Goal: Task Accomplishment & Management: Complete application form

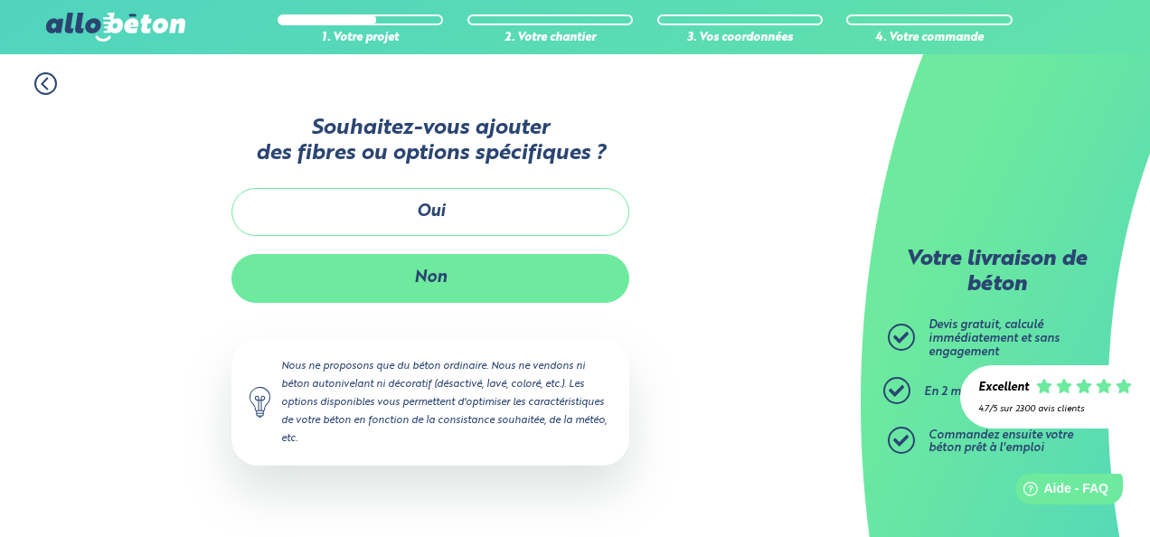
click at [469, 275] on button "Non" at bounding box center [430, 278] width 398 height 48
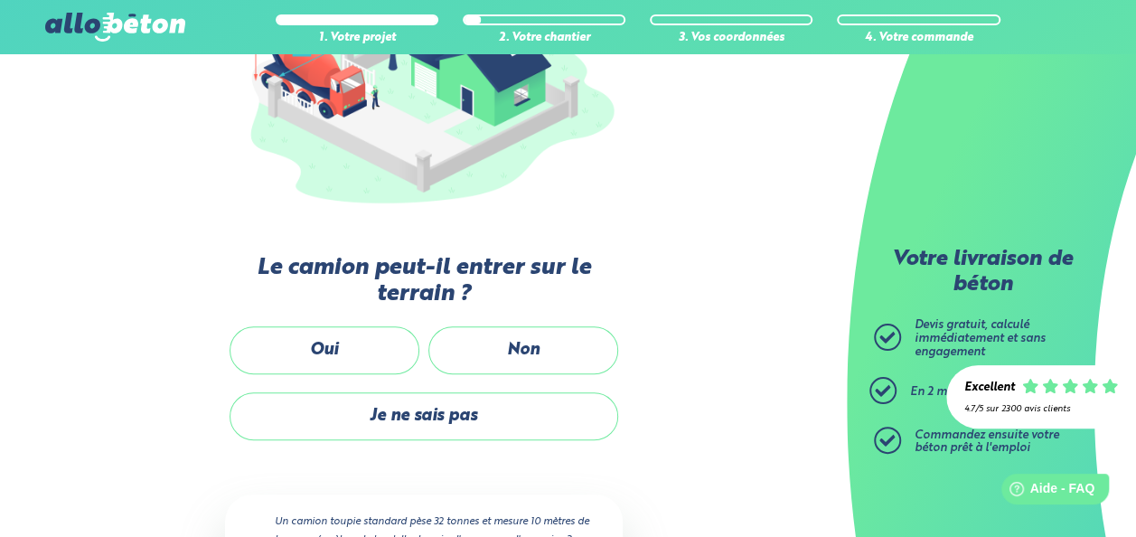
scroll to position [302, 0]
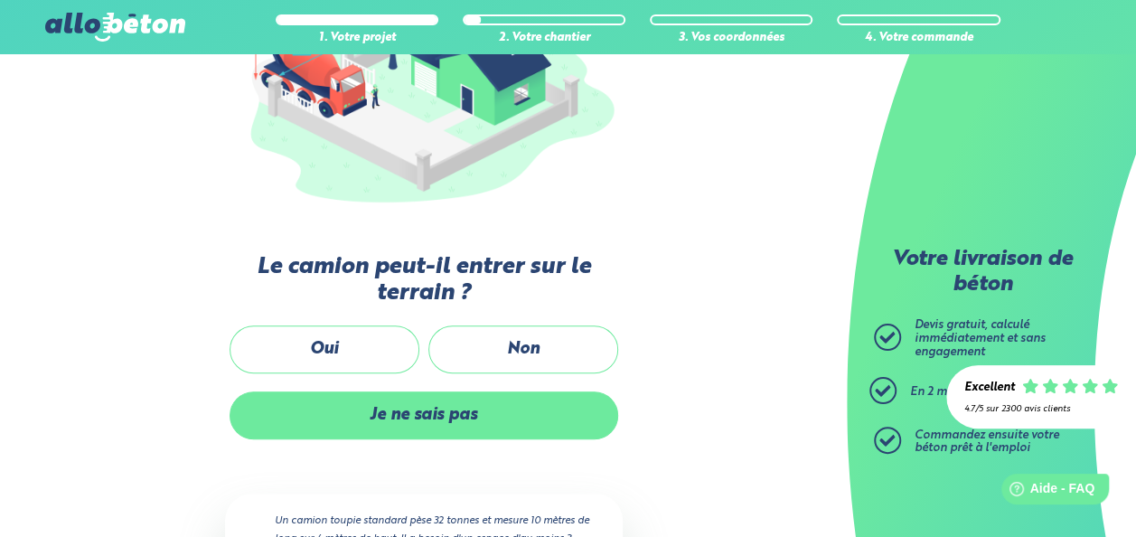
click at [376, 418] on label "Je ne sais pas" at bounding box center [424, 415] width 389 height 48
click at [0, 0] on input "Je ne sais pas" at bounding box center [0, 0] width 0 height 0
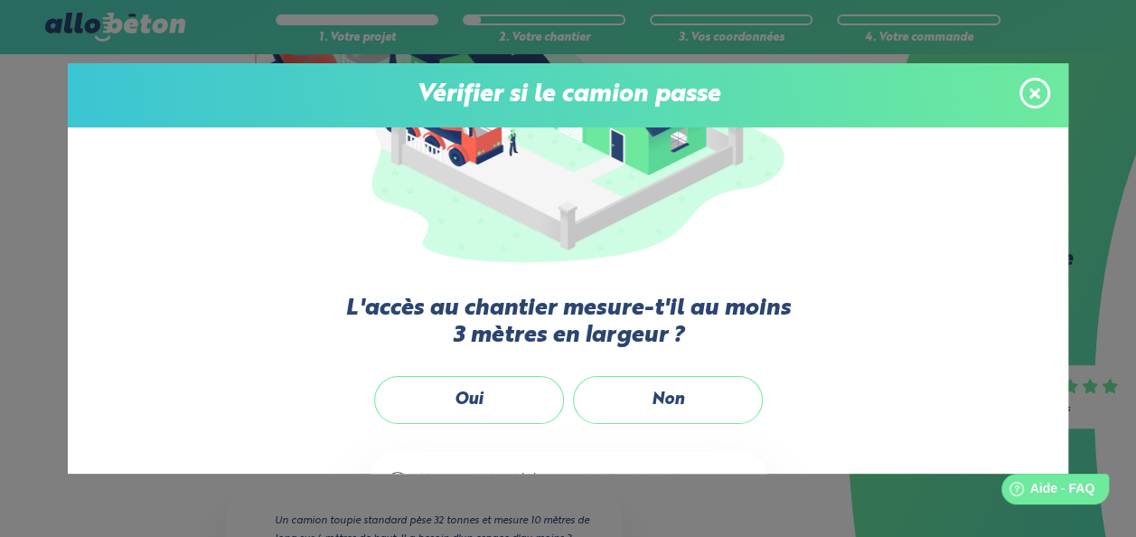
scroll to position [157, 0]
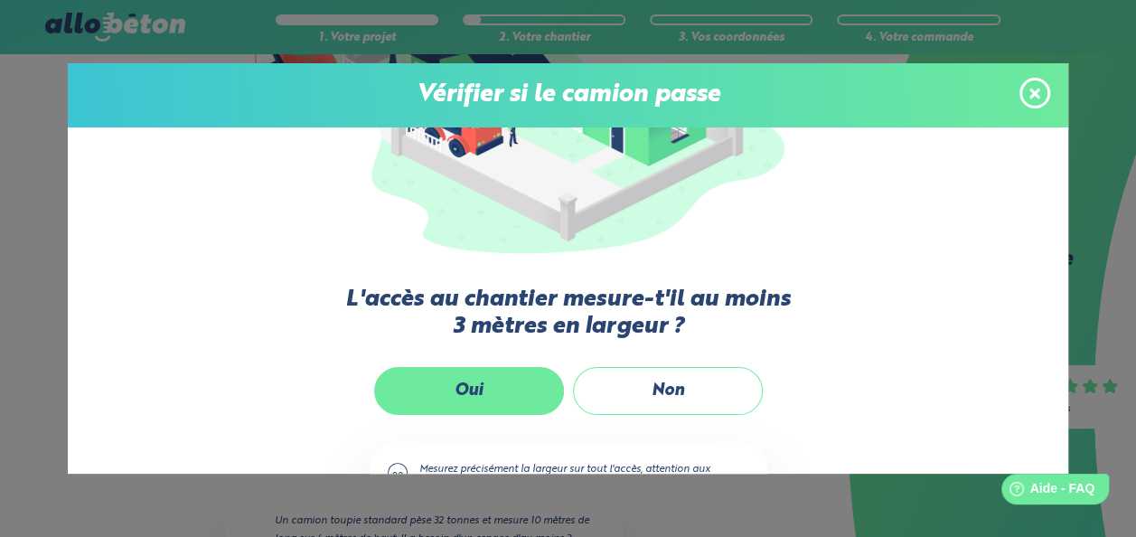
click at [484, 372] on label "Oui" at bounding box center [469, 391] width 190 height 48
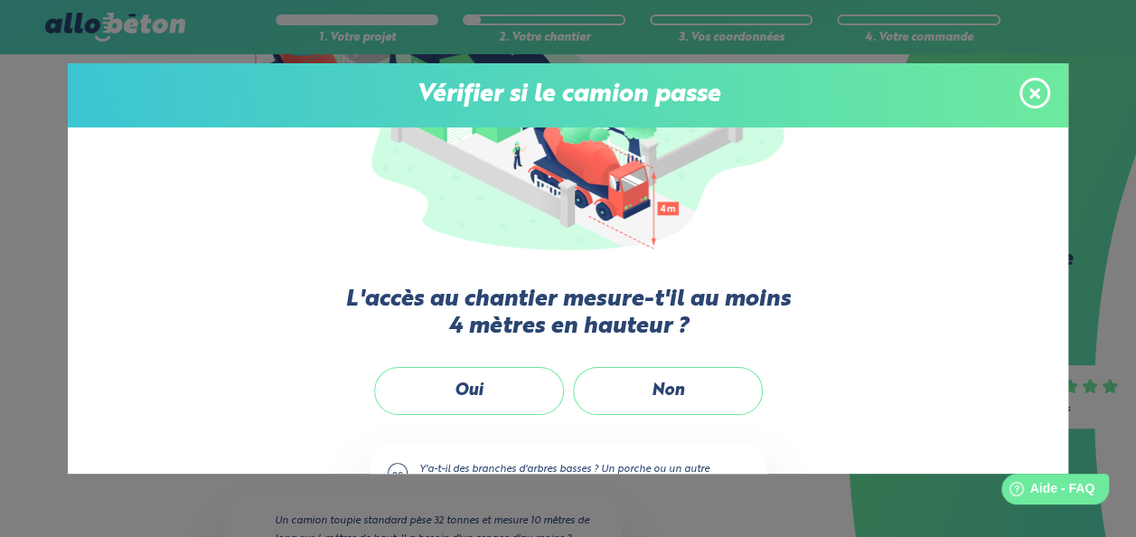
click at [448, 365] on div "L'accès au chantier mesure-t'il au moins 3 mètres en largeur ? Oui Non Mesurez …" at bounding box center [568, 300] width 1000 height 346
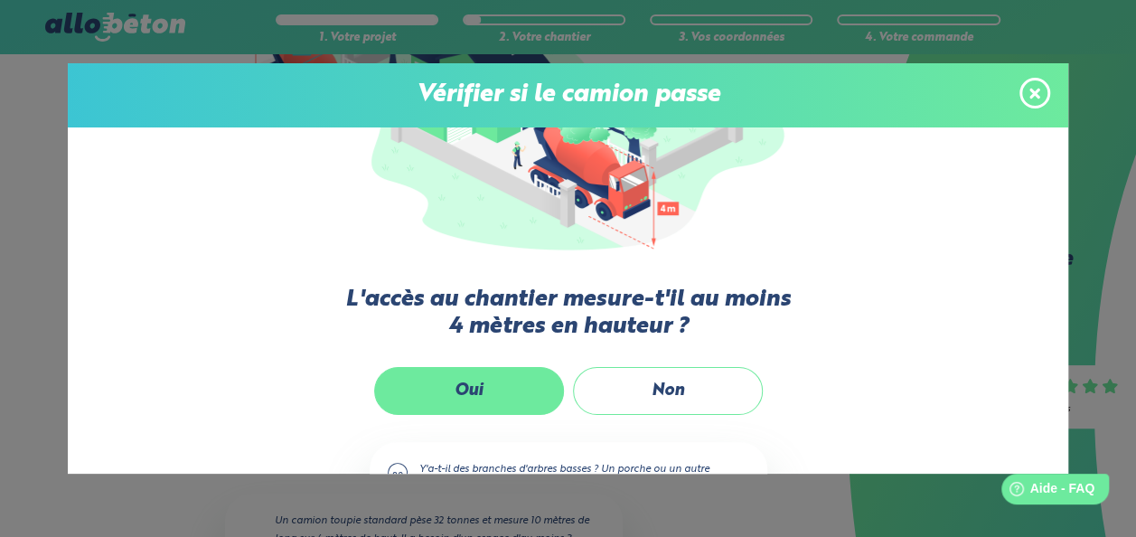
click at [449, 380] on label "Oui" at bounding box center [469, 391] width 190 height 48
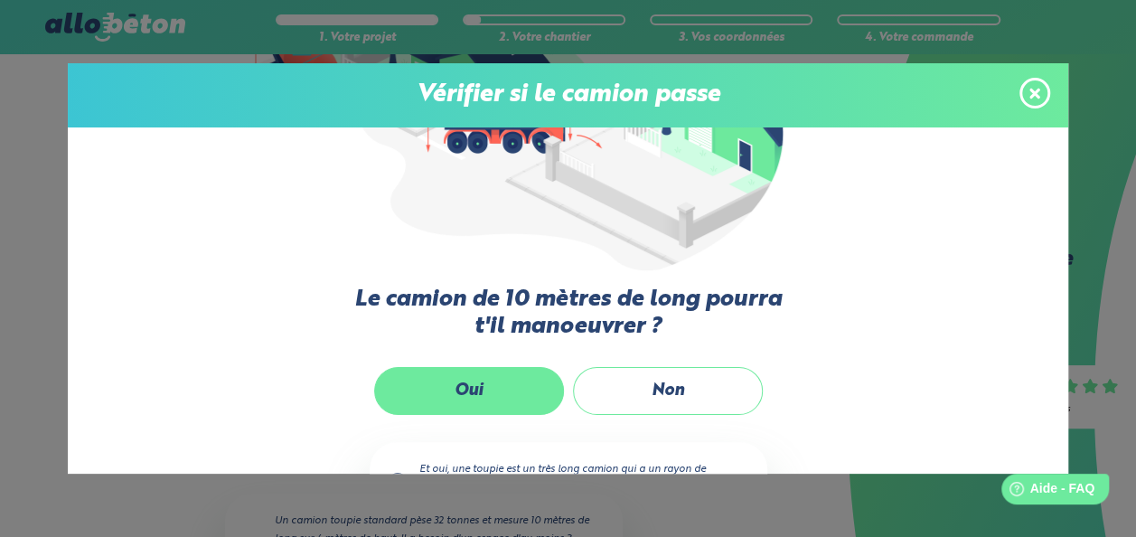
click at [492, 369] on label "Oui" at bounding box center [469, 391] width 190 height 48
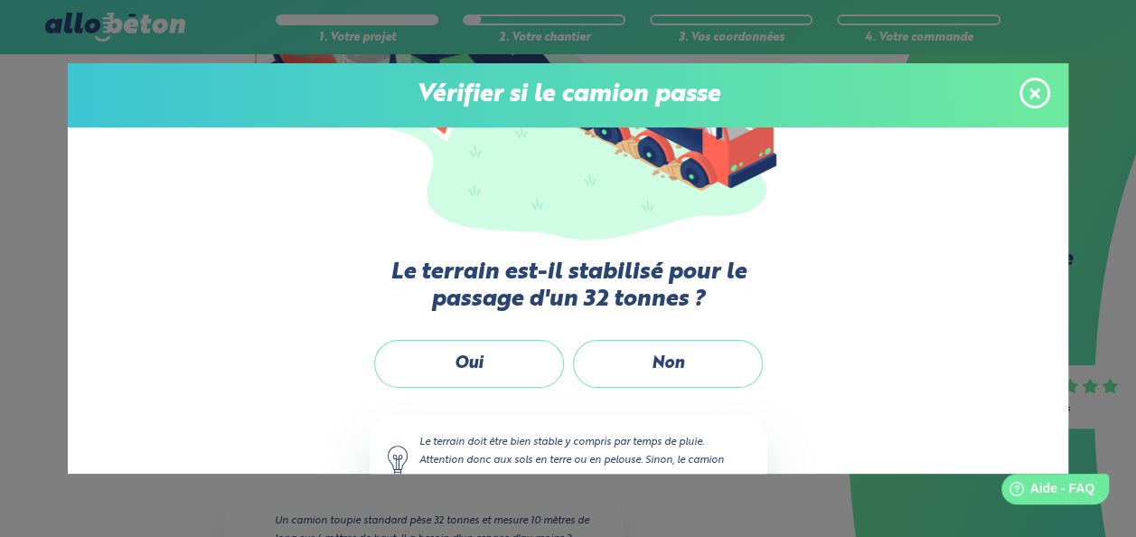
scroll to position [188, 0]
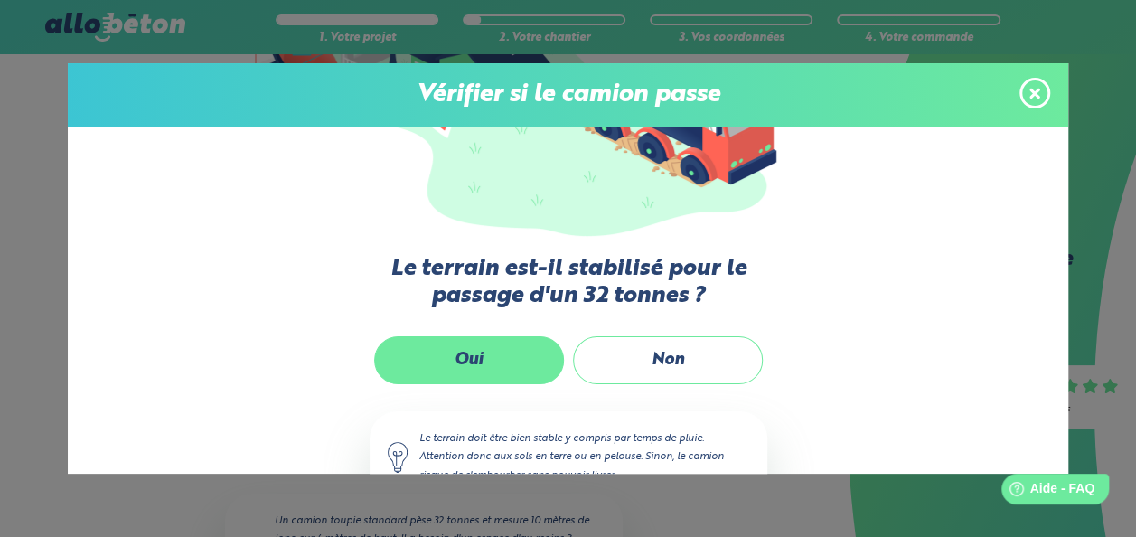
click at [489, 359] on label "Oui" at bounding box center [469, 360] width 190 height 48
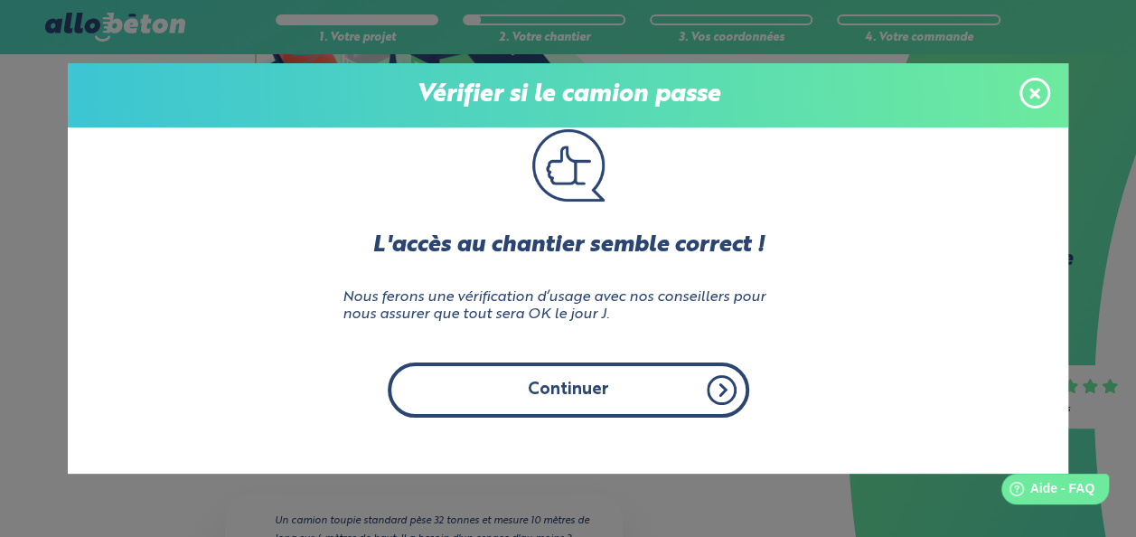
click at [557, 387] on button "Continuer" at bounding box center [569, 389] width 362 height 55
click input "Oui" at bounding box center [0, 0] width 0 height 0
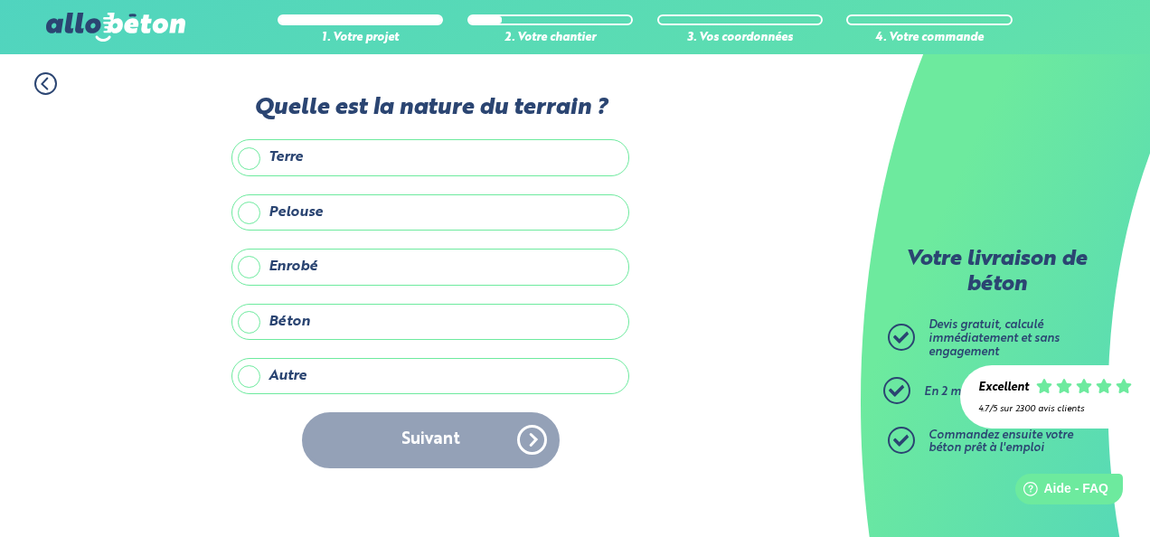
click at [284, 384] on label "Autre" at bounding box center [430, 376] width 398 height 36
click at [0, 0] on input "Autre" at bounding box center [0, 0] width 0 height 0
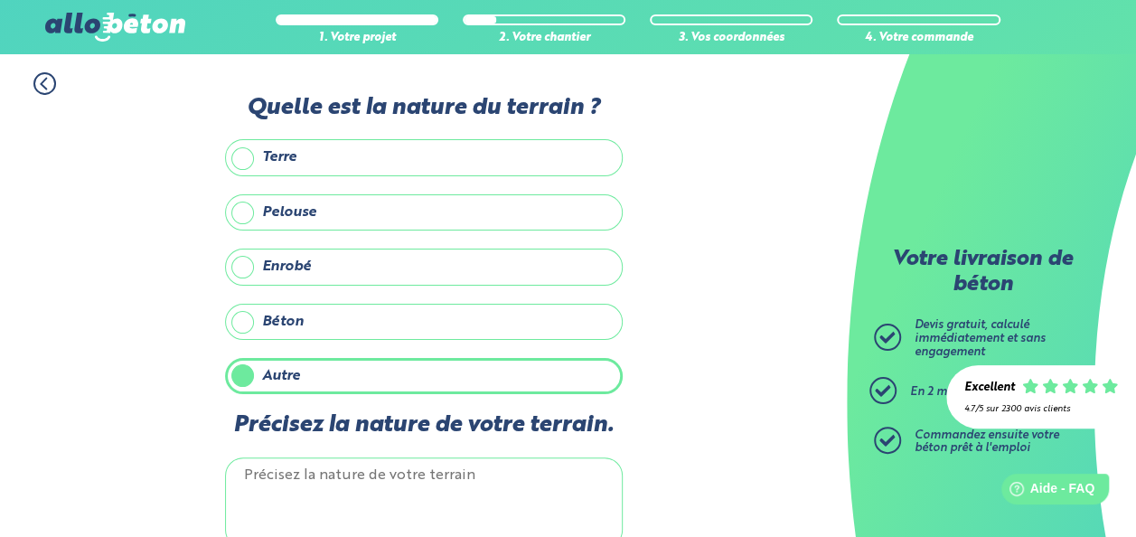
click at [90, 13] on img at bounding box center [114, 27] width 139 height 29
